Goal: Transaction & Acquisition: Purchase product/service

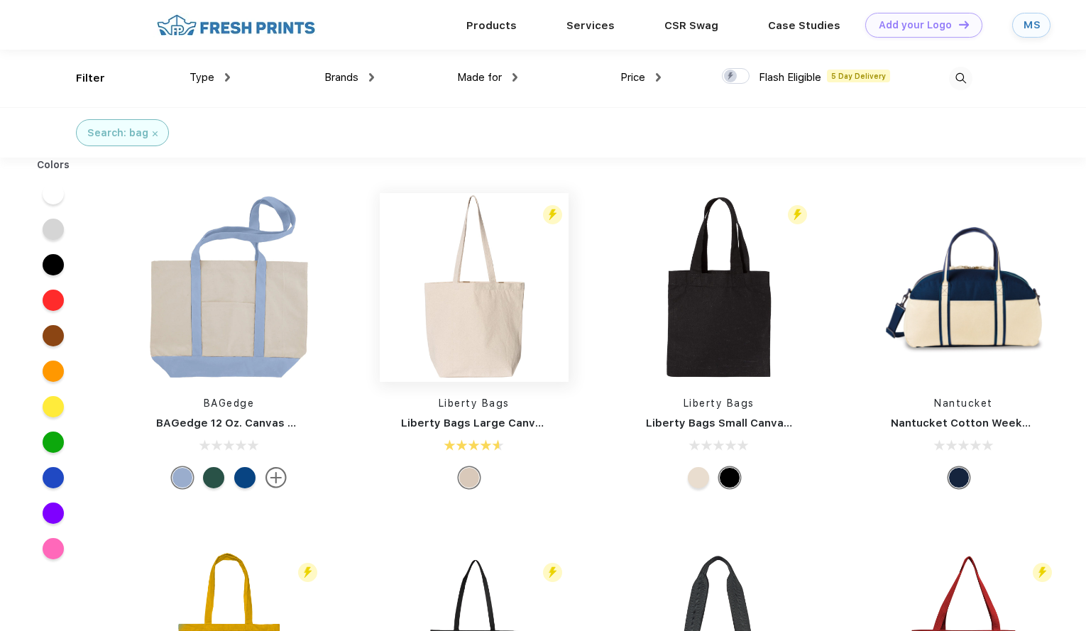
click at [501, 300] on img at bounding box center [474, 287] width 189 height 189
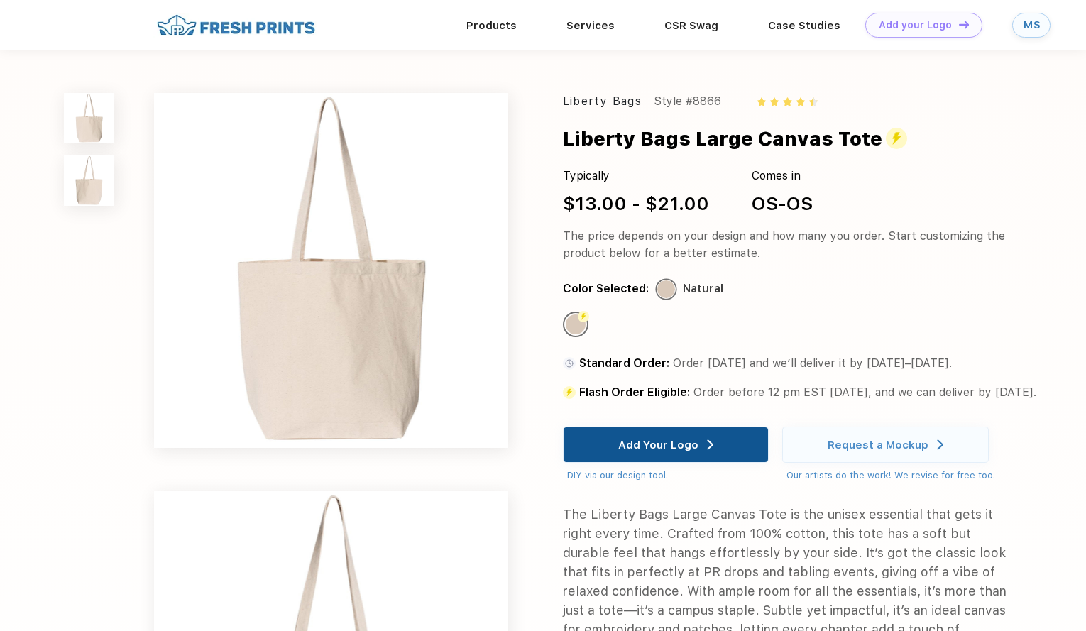
click at [679, 437] on div "Add Your Logo" at bounding box center [665, 444] width 95 height 35
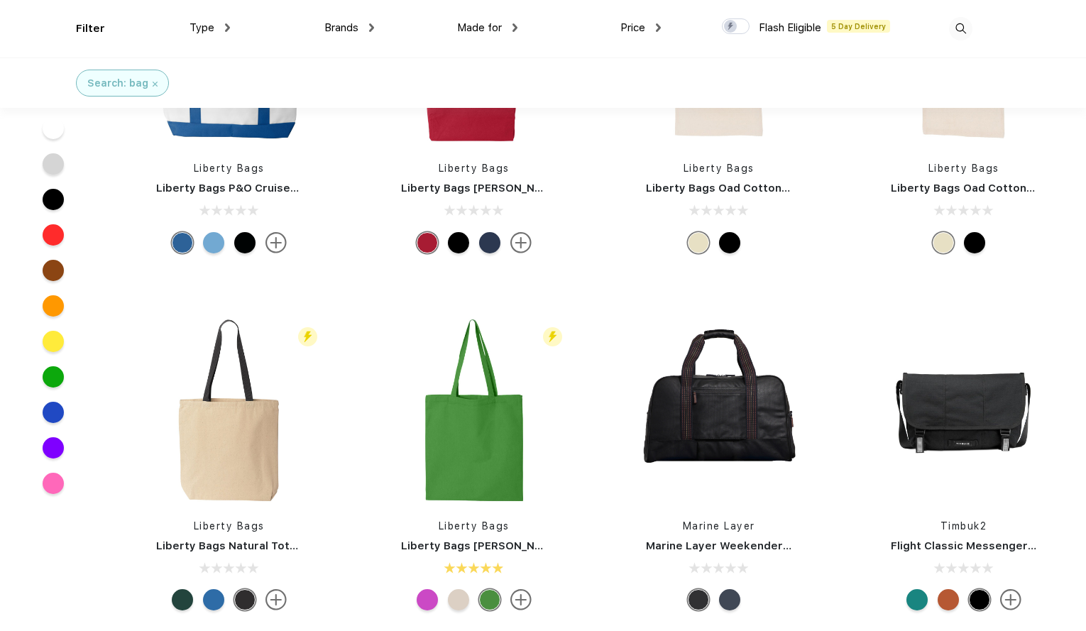
scroll to position [992, 0]
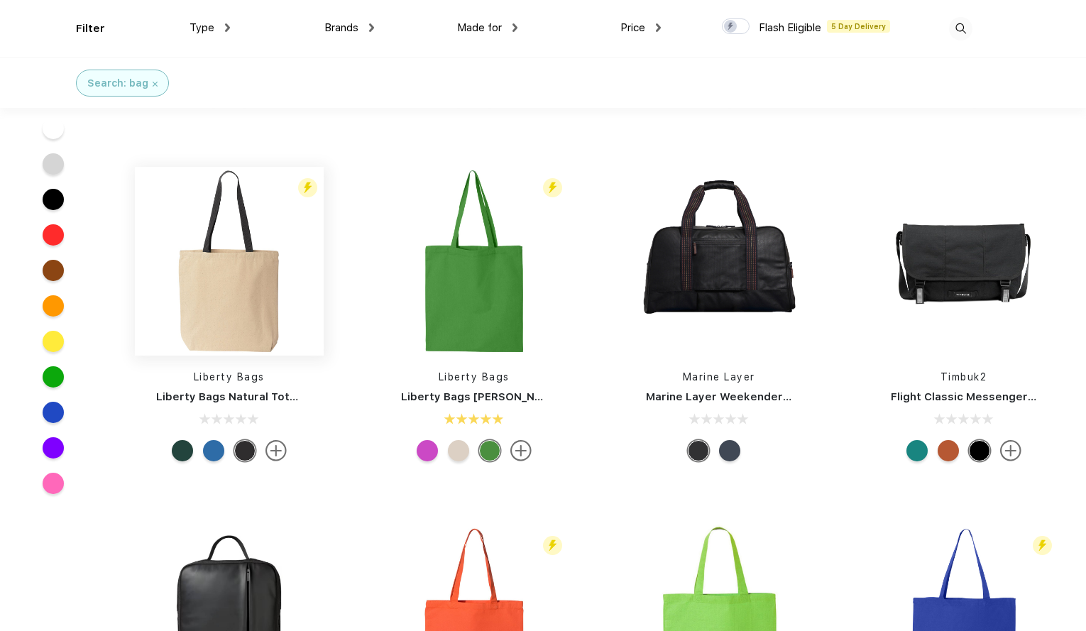
click at [223, 270] on img at bounding box center [229, 261] width 189 height 189
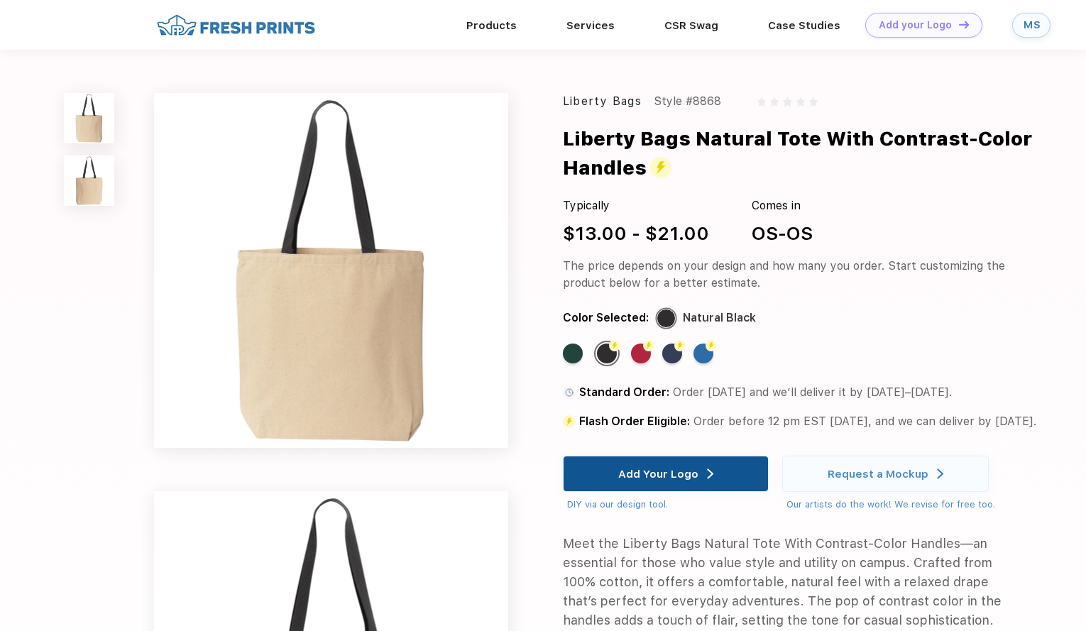
click at [623, 473] on div "Add Your Logo" at bounding box center [658, 474] width 80 height 14
